Goal: Navigation & Orientation: Understand site structure

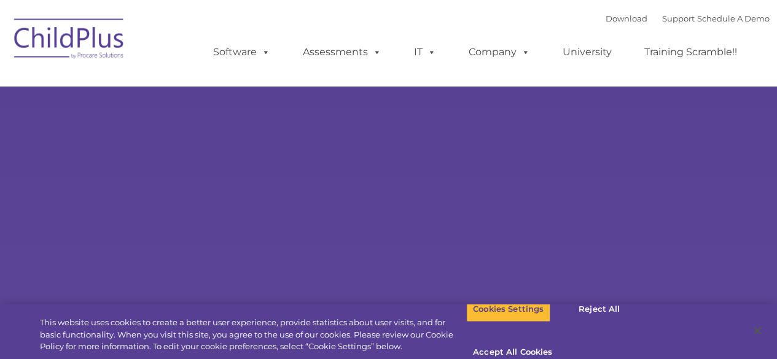
select select "MEDIUM"
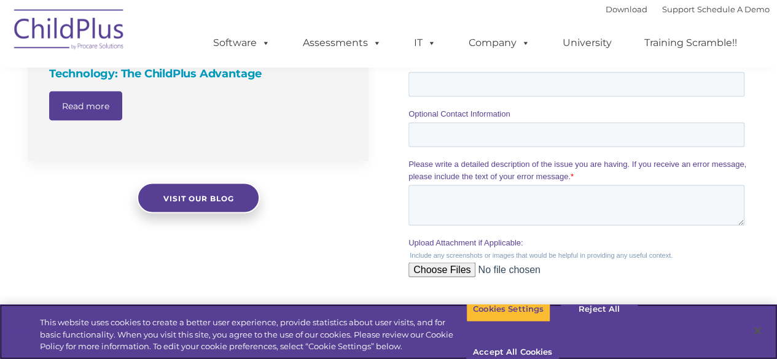
scroll to position [1414, 0]
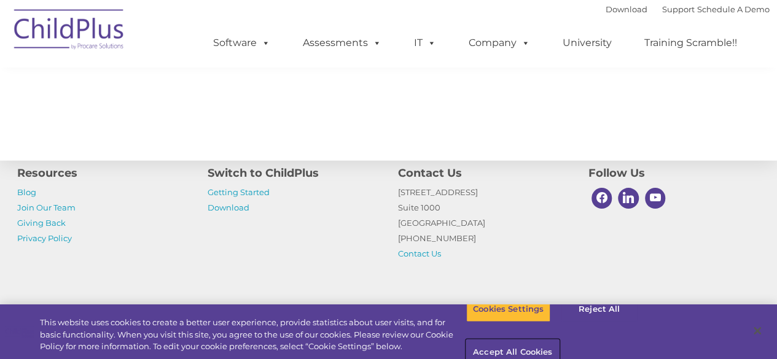
click at [559, 340] on button "Accept All Cookies" at bounding box center [512, 353] width 93 height 26
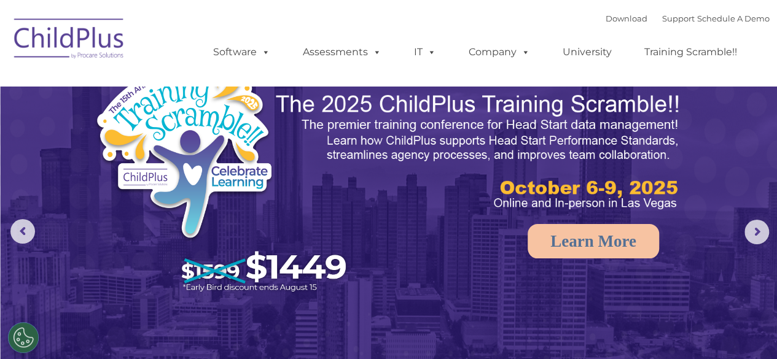
scroll to position [0, 0]
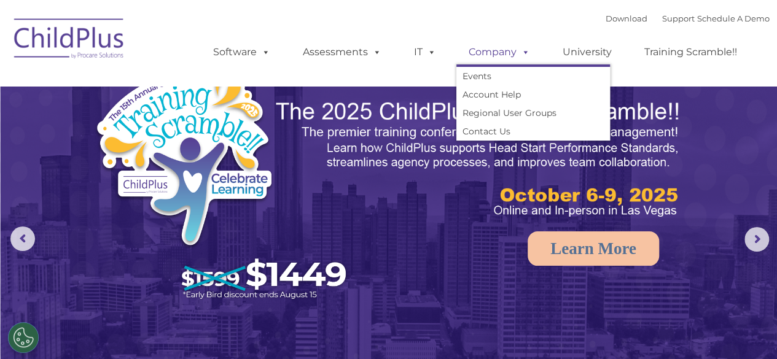
click at [498, 56] on link "Company" at bounding box center [500, 52] width 86 height 25
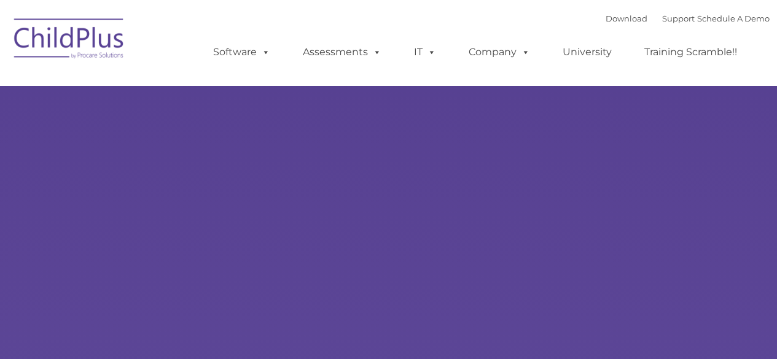
type input ""
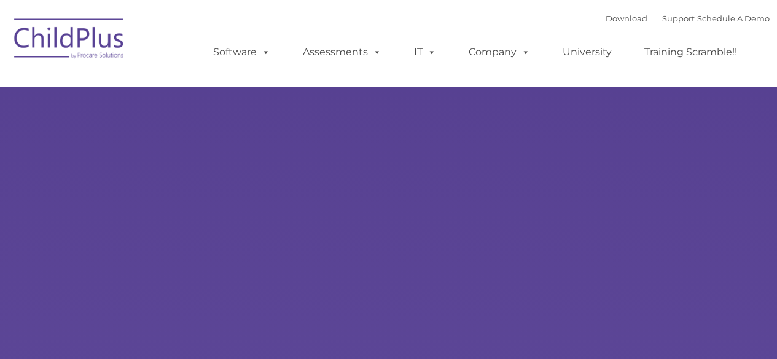
select select "MEDIUM"
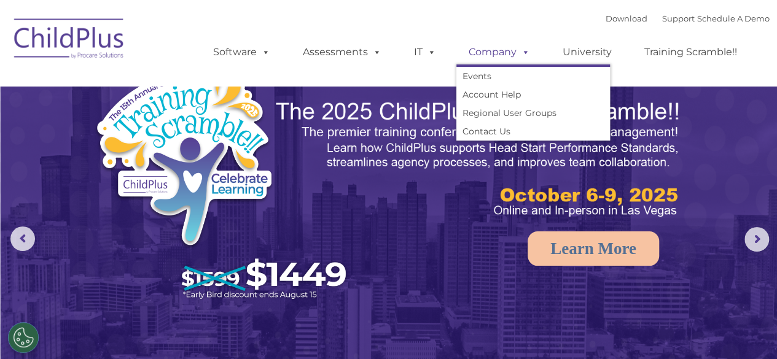
click at [511, 50] on link "Company" at bounding box center [500, 52] width 86 height 25
